Goal: Task Accomplishment & Management: Use online tool/utility

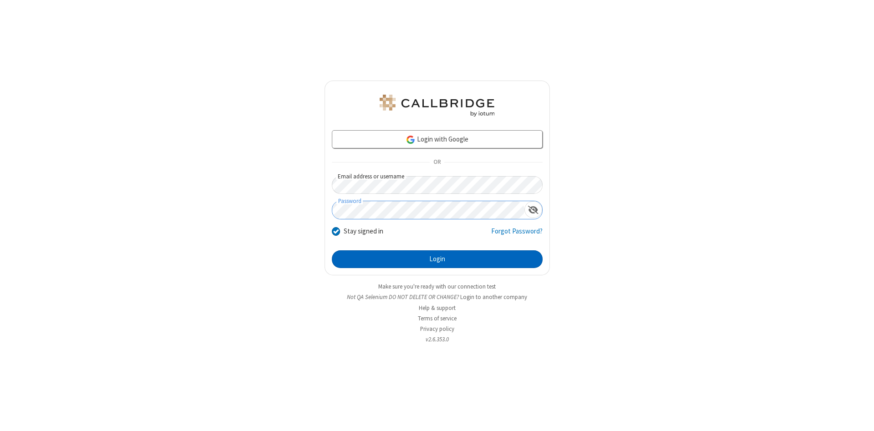
click at [437, 259] on button "Login" at bounding box center [437, 259] width 211 height 18
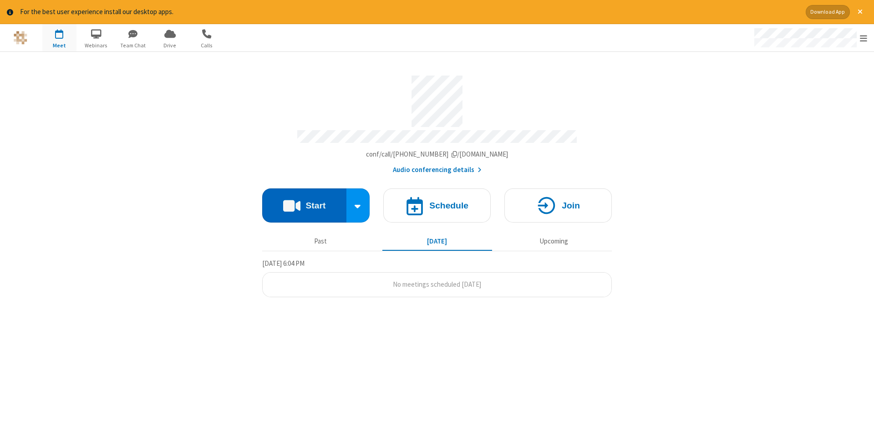
click at [304, 202] on button "Start" at bounding box center [304, 205] width 84 height 34
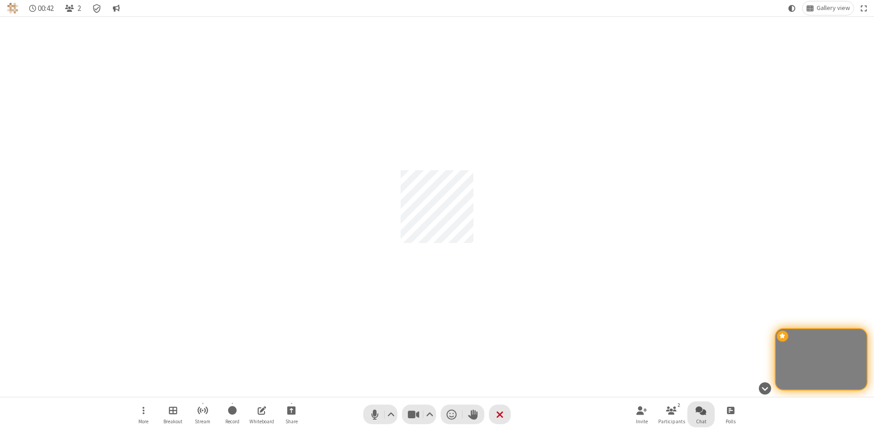
click at [701, 410] on span "Open chat" at bounding box center [700, 410] width 11 height 11
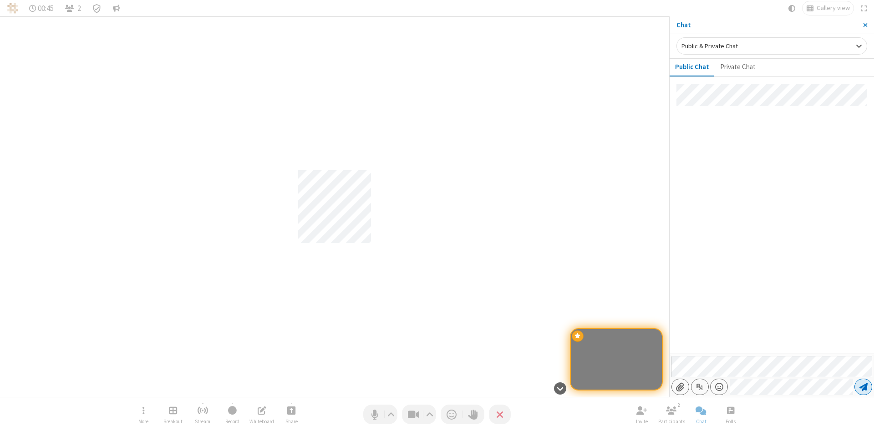
click at [863, 387] on span "Send message" at bounding box center [863, 386] width 8 height 9
